Goal: Task Accomplishment & Management: Complete application form

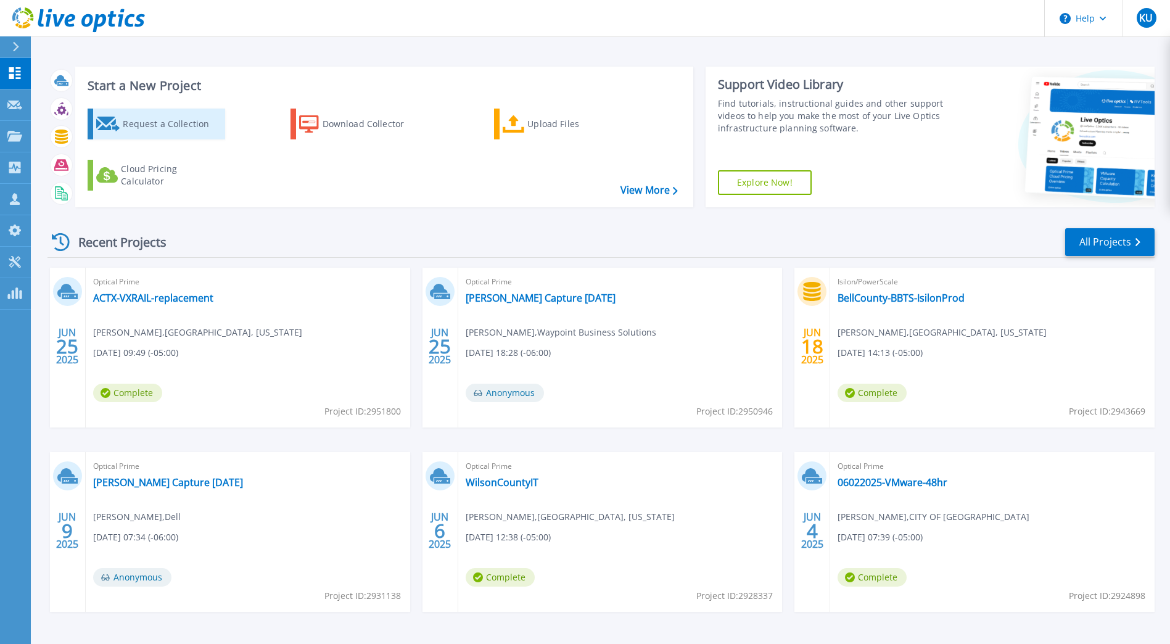
click at [174, 117] on div "Request a Collection" at bounding box center [172, 124] width 99 height 25
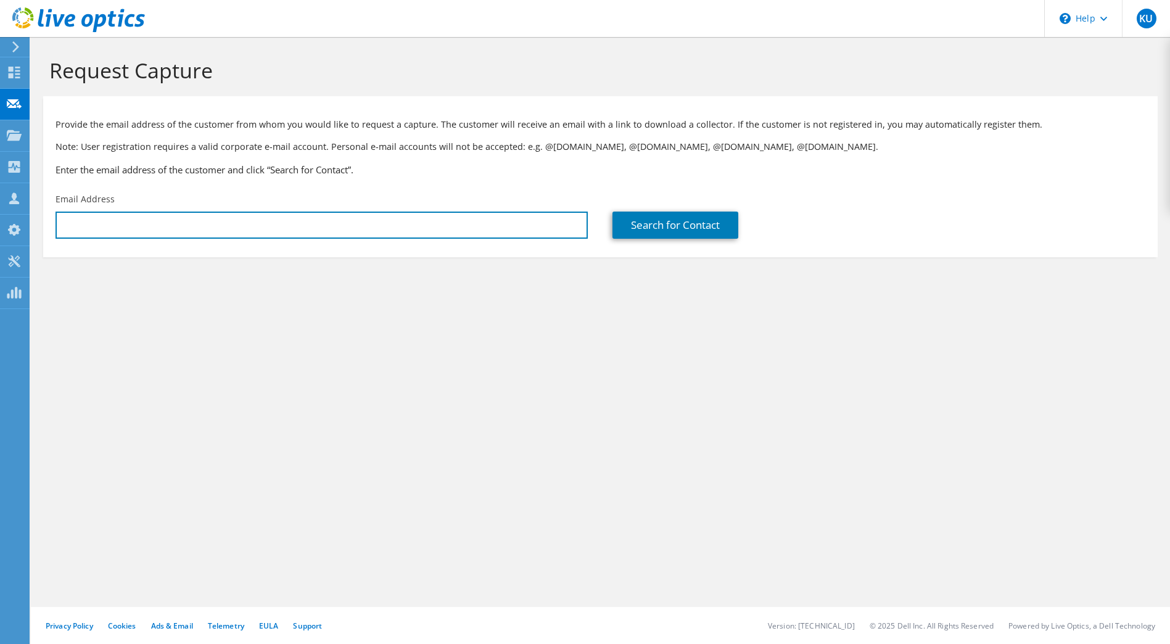
type input "[EMAIL_ADDRESS][DOMAIN_NAME]"
drag, startPoint x: 259, startPoint y: 226, endPoint x: -2, endPoint y: 209, distance: 262.2
click at [0, 209] on html "KU Channel Partner Kevin Underwood kunderwood@waypointsolutions.com Waypoint Bu…" at bounding box center [585, 322] width 1170 height 644
type input "j"
click at [101, 229] on input "text" at bounding box center [322, 225] width 532 height 27
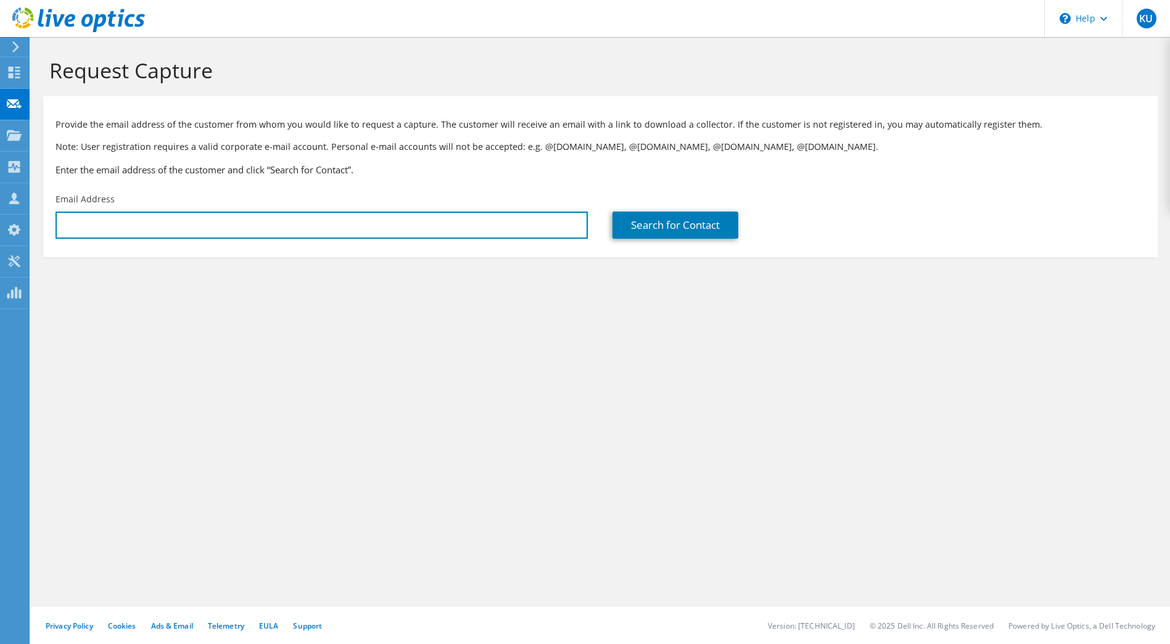
paste input "james.davis@georgetowntexas.gov"
type input "james.davis@georgetowntexas.gov"
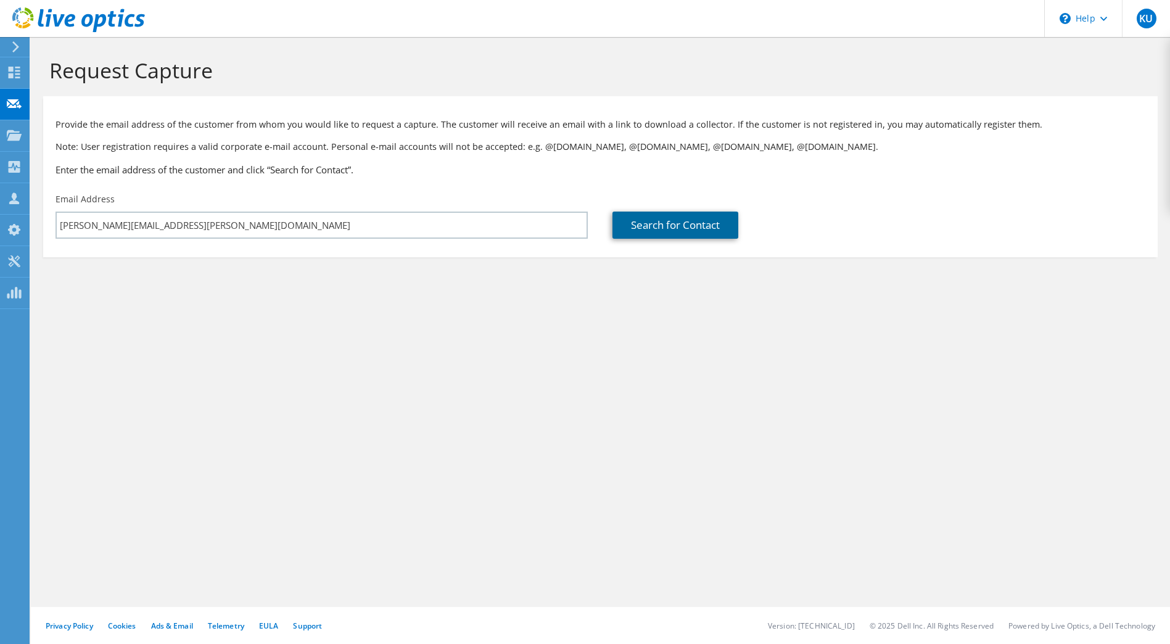
click at [667, 220] on link "Search for Contact" at bounding box center [676, 225] width 126 height 27
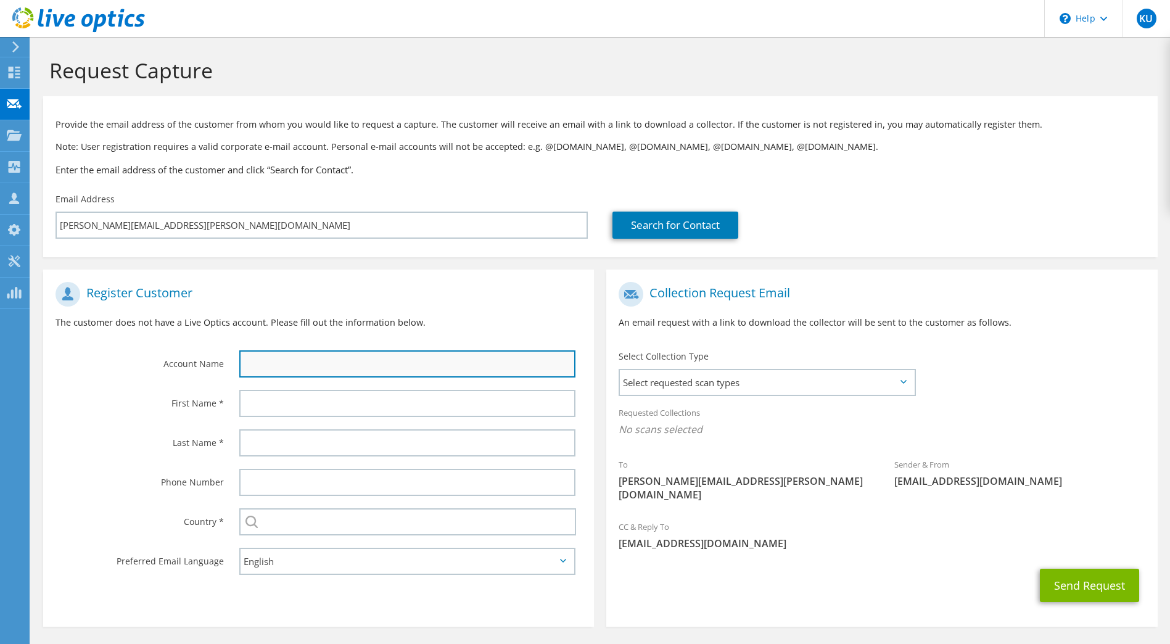
click at [271, 359] on input "text" at bounding box center [407, 363] width 337 height 27
type input "City of Georgetown"
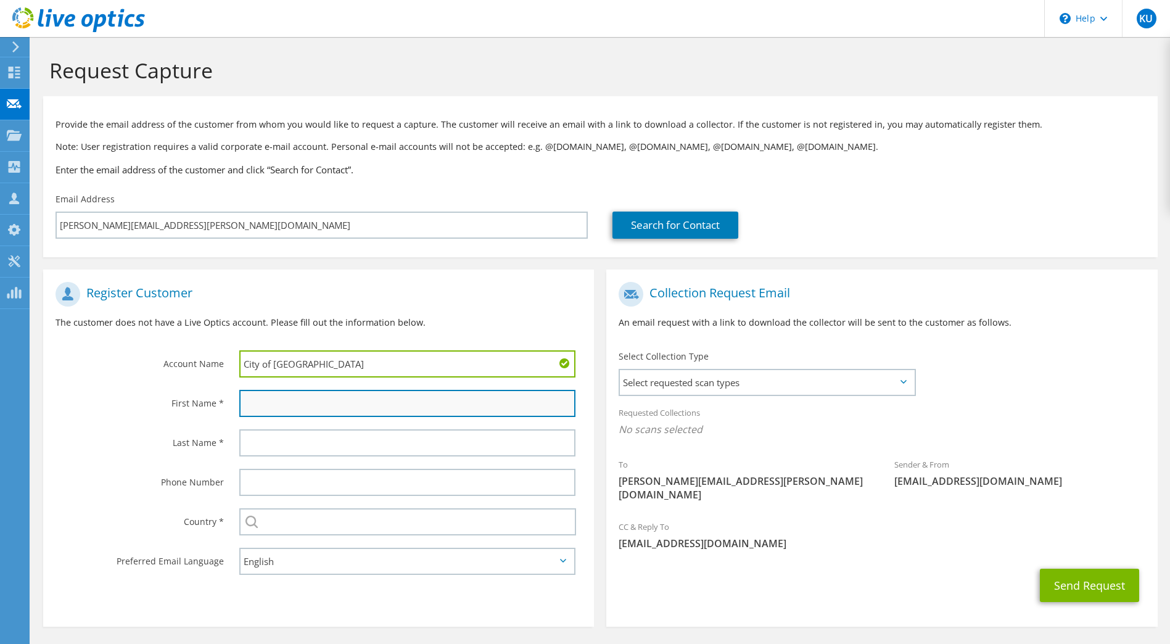
click at [278, 411] on input "text" at bounding box center [407, 403] width 337 height 27
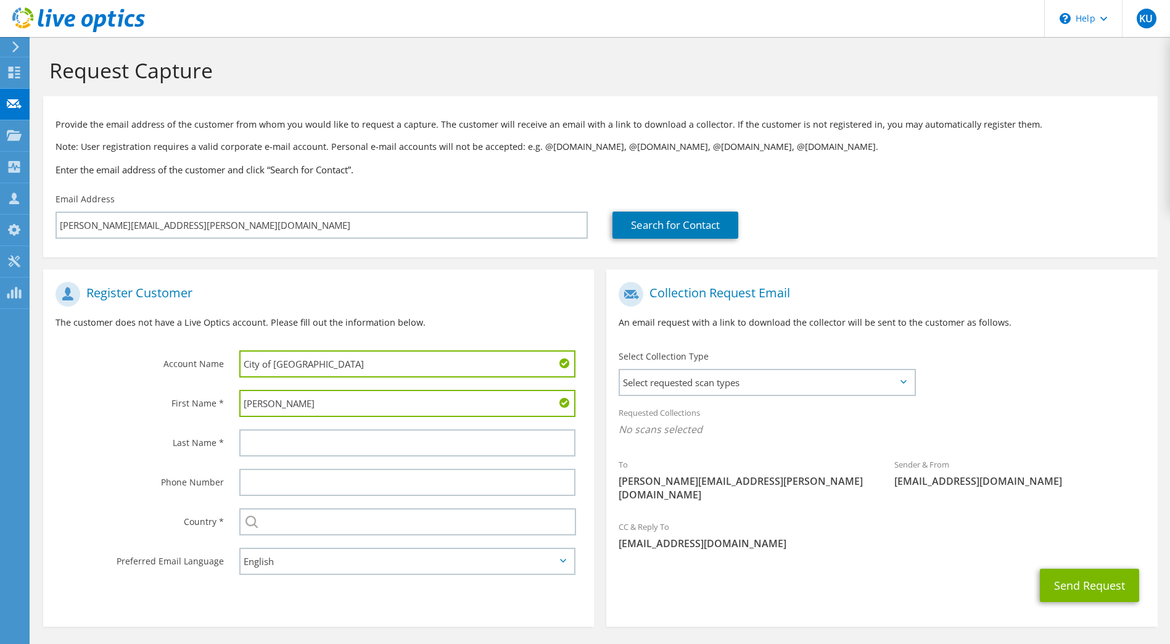
type input "James"
type input "Davis"
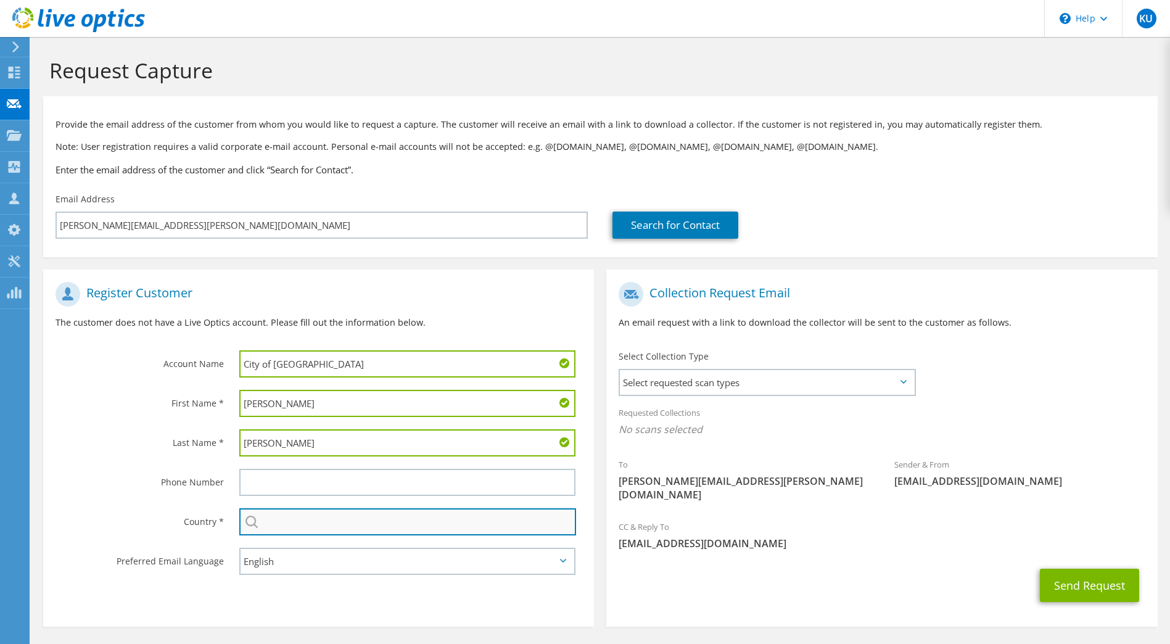
click at [299, 520] on input "text" at bounding box center [408, 521] width 338 height 27
type input "United States"
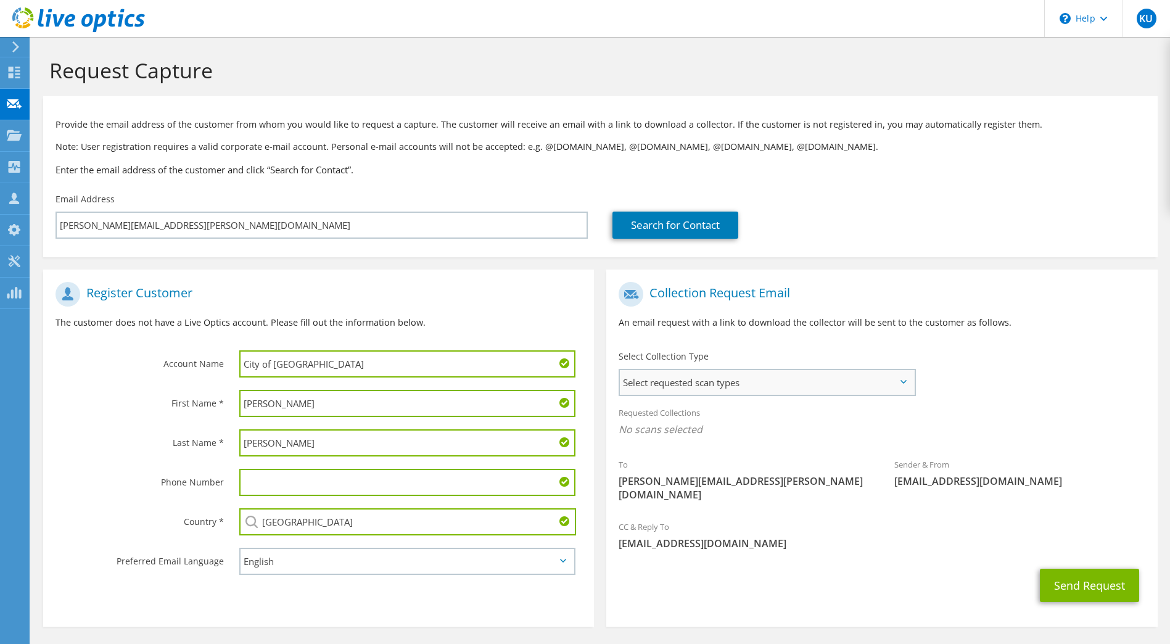
click at [747, 380] on span "Select requested scan types" at bounding box center [767, 382] width 294 height 25
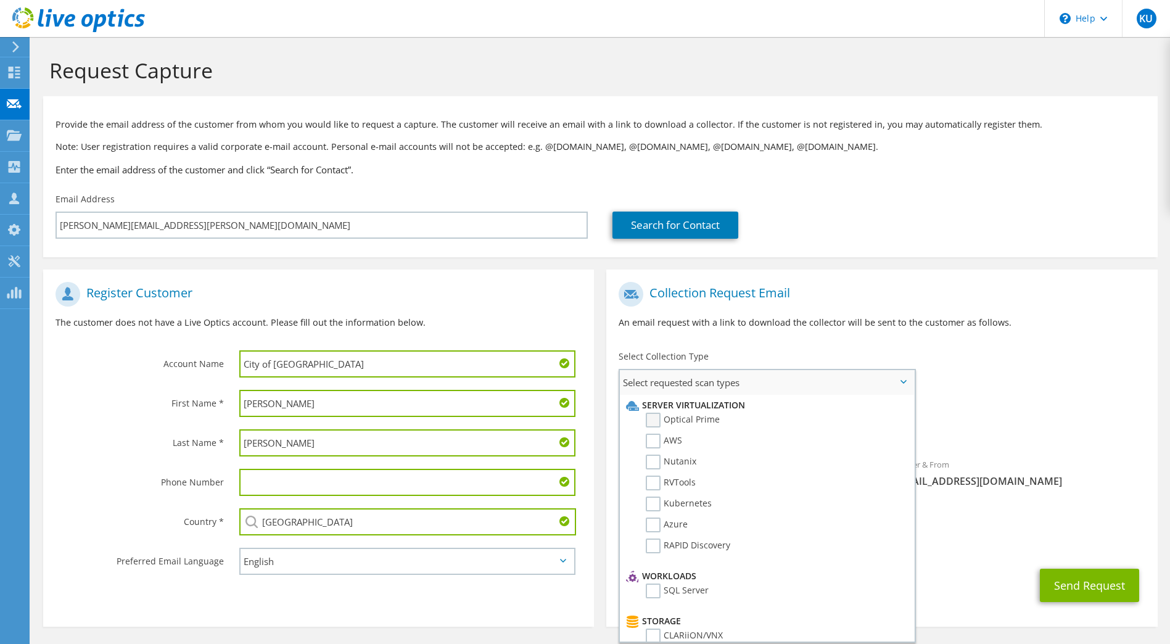
click at [665, 428] on label "Optical Prime" at bounding box center [683, 420] width 74 height 15
click at [0, 0] on input "Optical Prime" at bounding box center [0, 0] width 0 height 0
click at [1056, 395] on div "To james.davis@georgetowntexas.gov Sender & From liveoptics@liveoptics.com" at bounding box center [882, 397] width 551 height 242
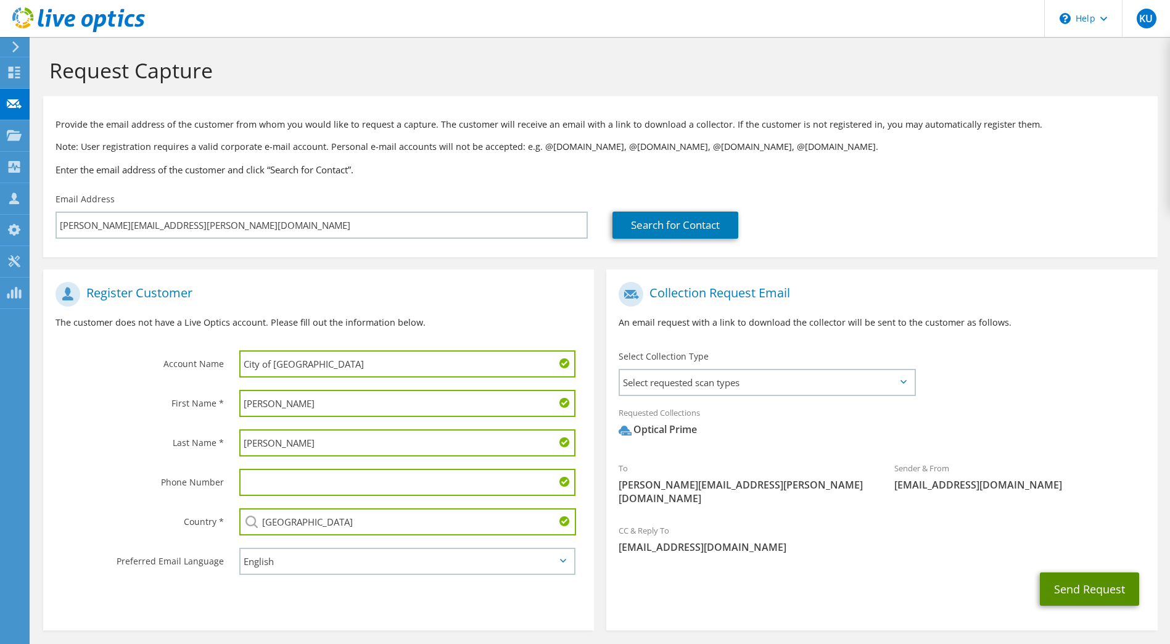
click at [1095, 579] on button "Send Request" at bounding box center [1089, 589] width 99 height 33
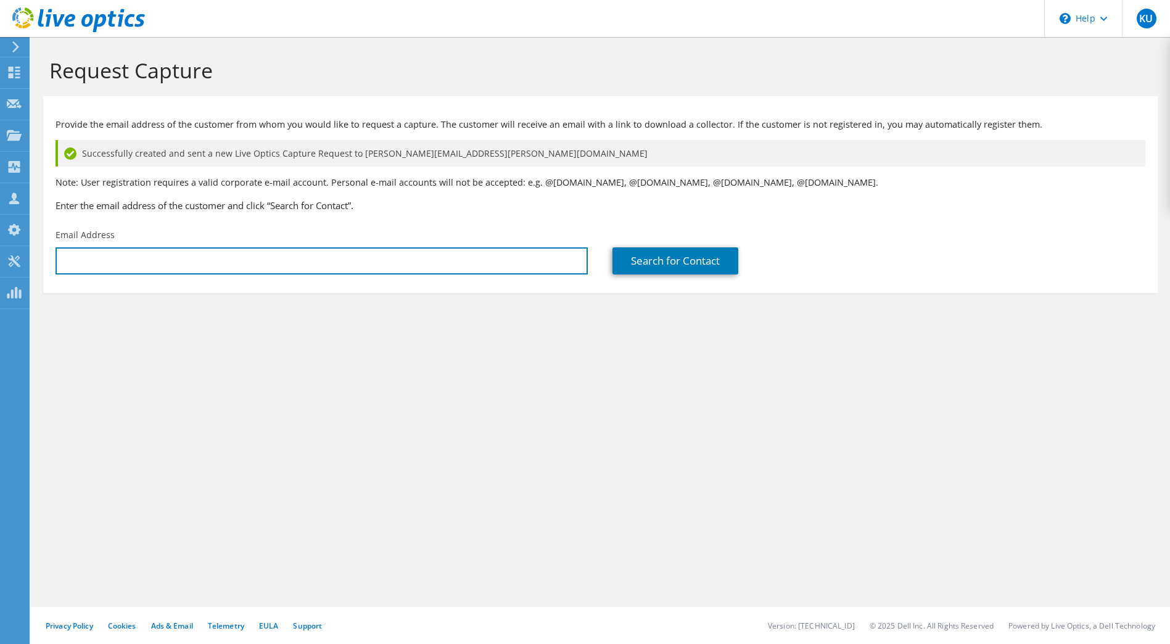
type input "[EMAIL_ADDRESS][DOMAIN_NAME]"
